Goal: Transaction & Acquisition: Purchase product/service

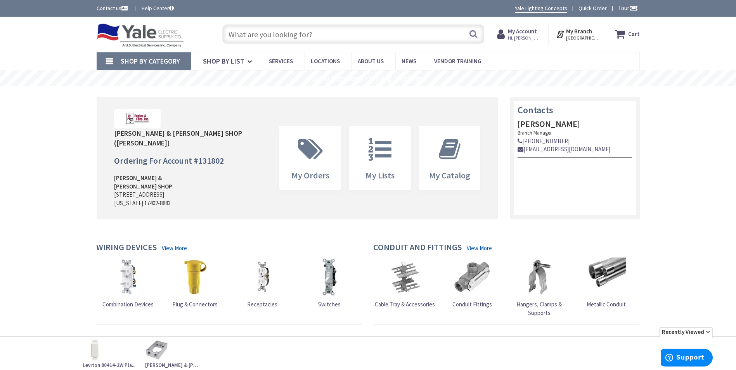
click at [285, 33] on input "text" at bounding box center [353, 33] width 262 height 19
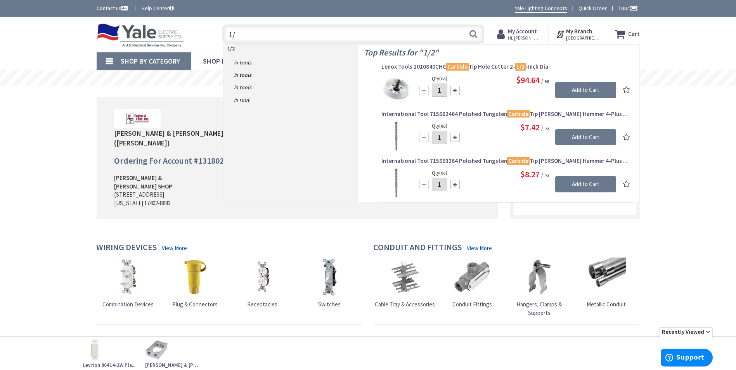
type input "1"
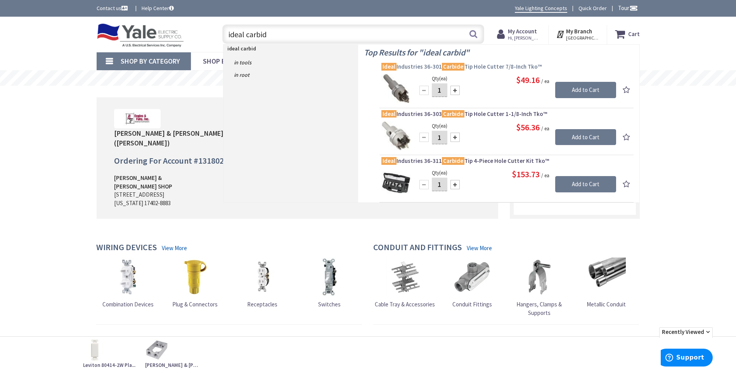
type input "ideal carbid"
click at [516, 69] on span "Ideal Industries 36-301 Carbide Tip Hole Cutter 7/8-Inch Tko™" at bounding box center [506, 67] width 250 height 8
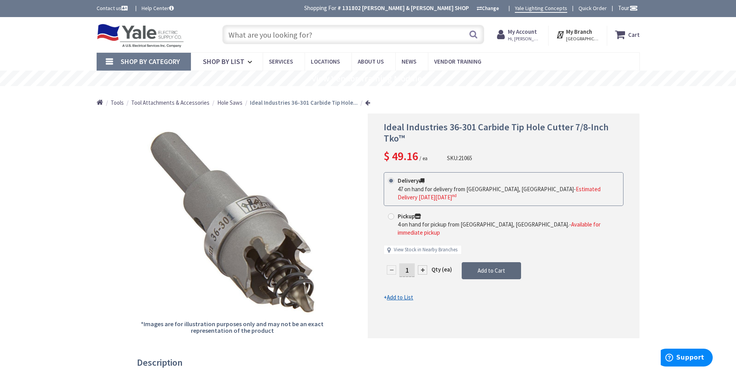
click at [508, 262] on button "Add to Cart" at bounding box center [491, 270] width 59 height 17
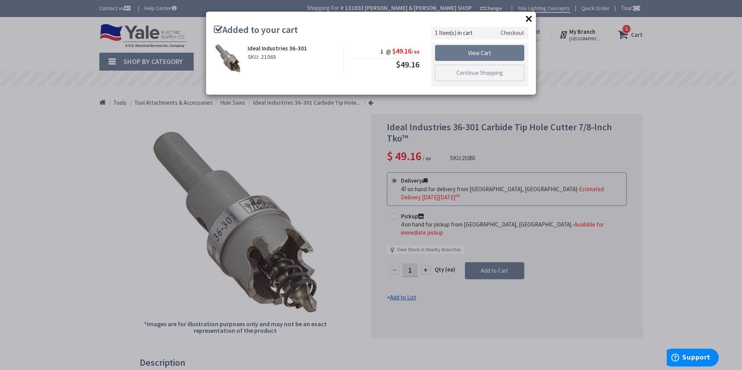
click at [526, 20] on button "×" at bounding box center [529, 19] width 12 height 12
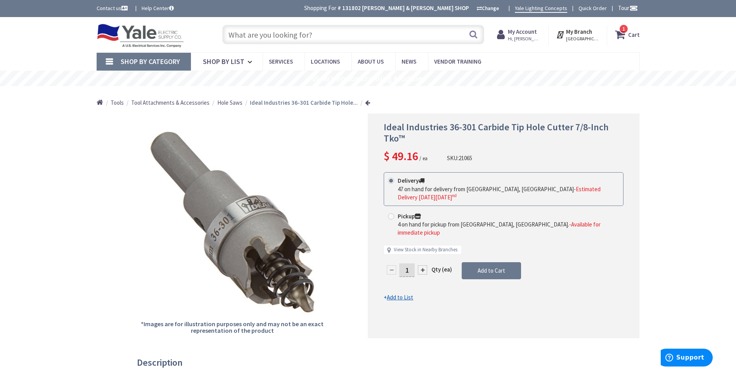
click at [618, 34] on icon at bounding box center [621, 35] width 13 height 14
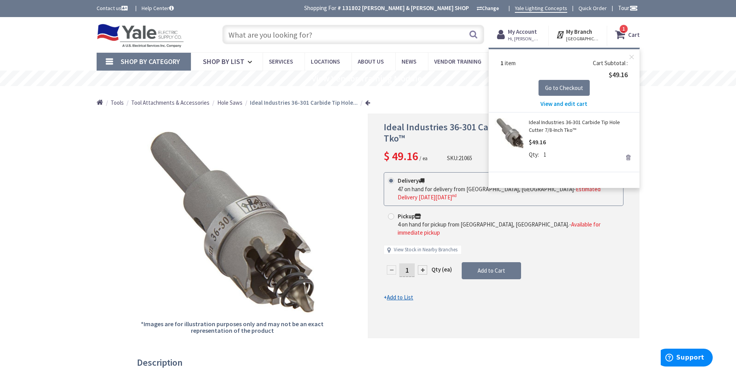
click at [628, 159] on link "Remove" at bounding box center [627, 157] width 11 height 11
